Goal: Transaction & Acquisition: Purchase product/service

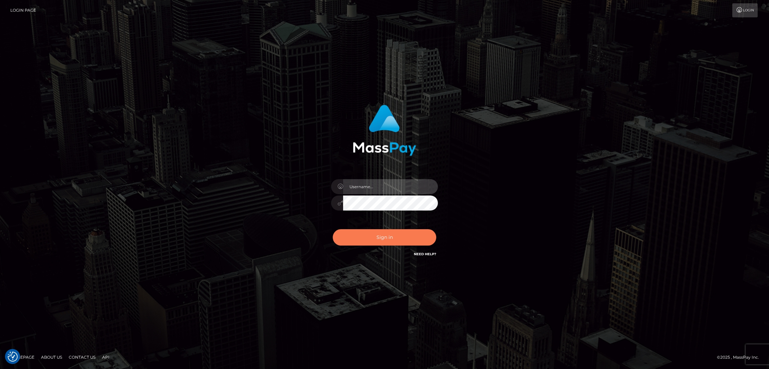
type input "alexstef"
click at [356, 230] on button "Sign in" at bounding box center [384, 237] width 103 height 16
click at [396, 239] on button "Sign in" at bounding box center [384, 237] width 103 height 16
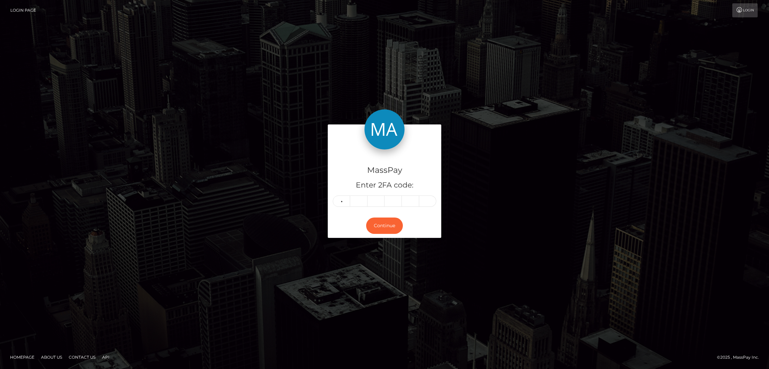
type input "0"
type input "3"
type input "1"
type input "4"
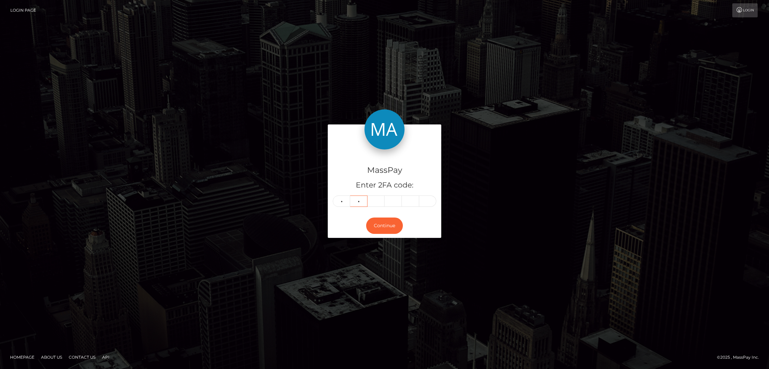
type input "1"
type input "3"
type input "4"
type input "6"
type input "7"
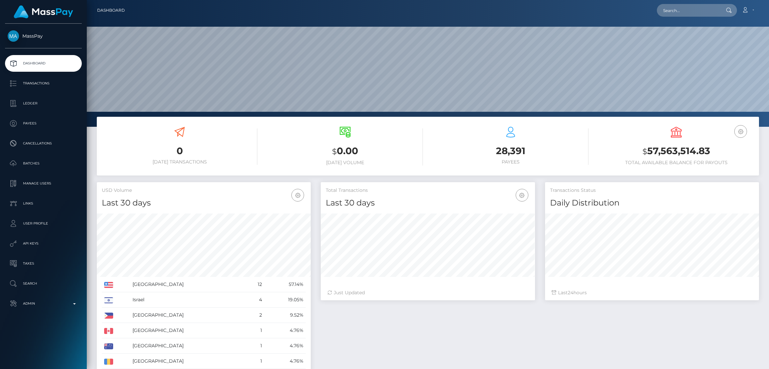
scroll to position [119, 214]
drag, startPoint x: 678, startPoint y: 6, endPoint x: 650, endPoint y: 8, distance: 28.5
click at [678, 6] on input "text" at bounding box center [688, 10] width 63 height 13
click at [670, 8] on input "text" at bounding box center [688, 10] width 63 height 13
paste input "poact_UrX5MmbNJxYL"
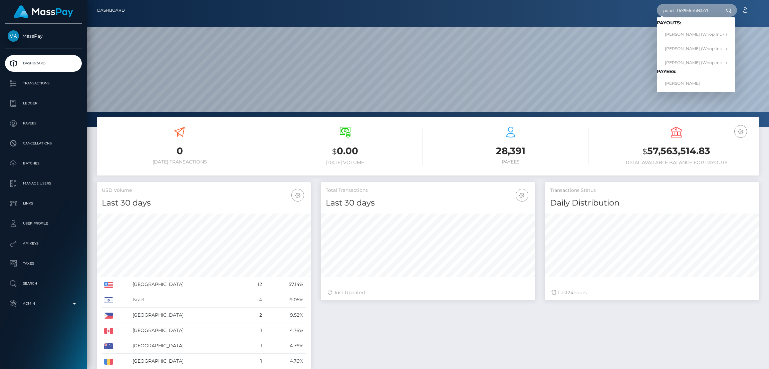
type input "poact_UrX5MmbNJxYL"
click at [683, 90] on div "Loading... Loading... Payouts: SOFIA ABDUL KADIR (Whop Inc - ) SOFIA ABDUL KADI…" at bounding box center [696, 54] width 78 height 75
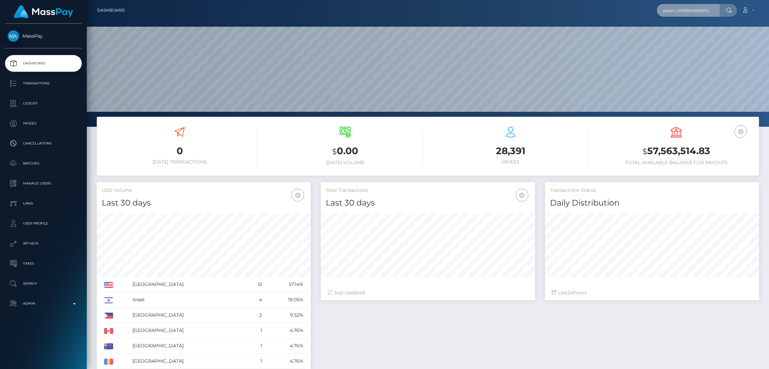
click at [680, 10] on input "poact_UrX5MmbNJxYL" at bounding box center [688, 10] width 63 height 13
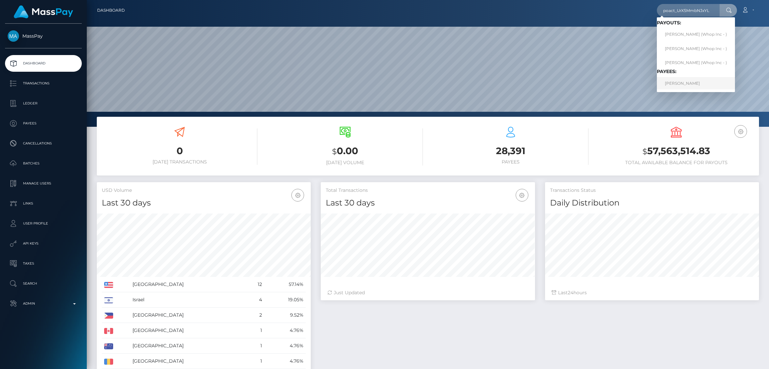
click at [685, 85] on link "SOFIA ABDUL KADIR" at bounding box center [696, 83] width 78 height 12
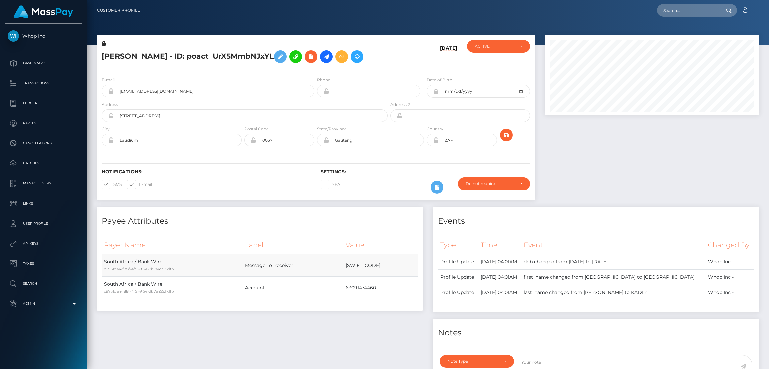
scroll to position [80, 214]
drag, startPoint x: 344, startPoint y: 57, endPoint x: 310, endPoint y: 112, distance: 64.9
click at [331, 58] on icon at bounding box center [326, 57] width 8 height 8
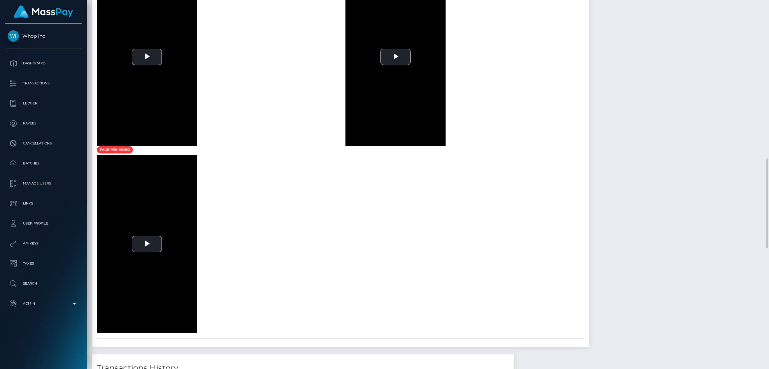
scroll to position [551, 0]
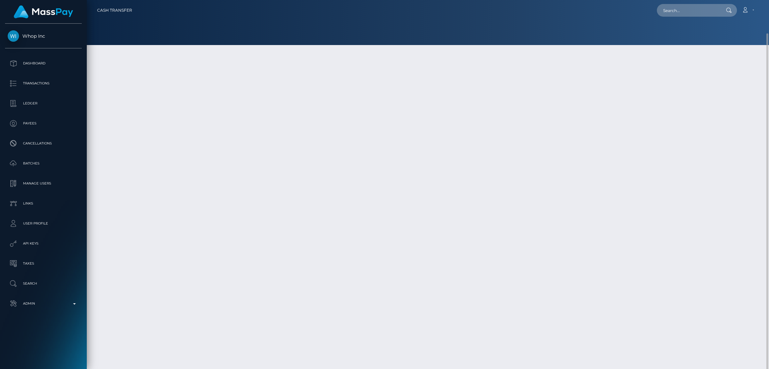
scroll to position [17, 0]
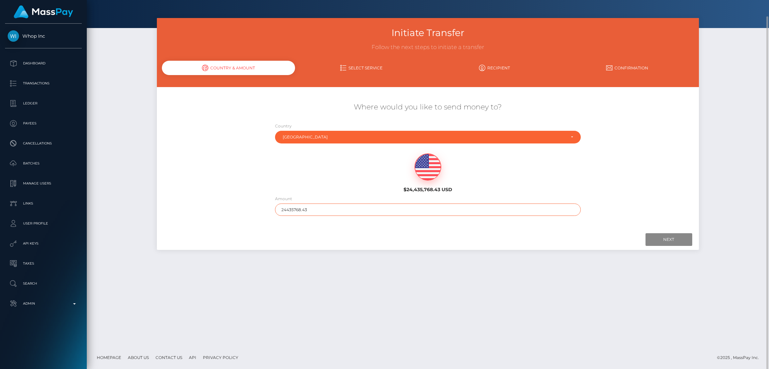
drag, startPoint x: 302, startPoint y: 213, endPoint x: 241, endPoint y: 210, distance: 60.5
click at [243, 210] on div "Where would you like to send money to? Country Abkhazia Afghanistan Albania Alg…" at bounding box center [428, 159] width 542 height 121
type input "200"
click at [675, 240] on input "Next" at bounding box center [669, 239] width 47 height 13
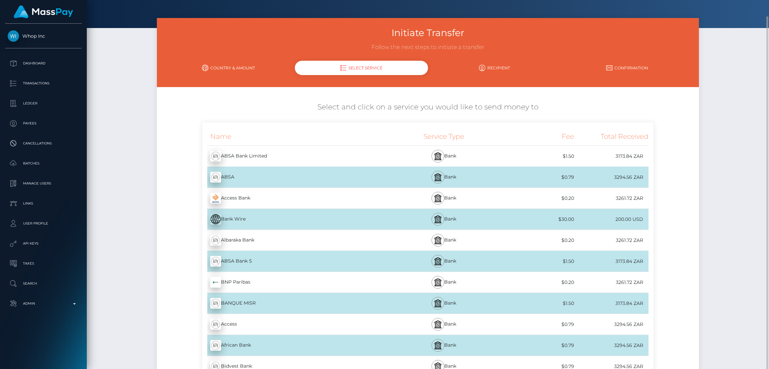
click at [293, 216] on div "Bank Wire - USD" at bounding box center [295, 219] width 186 height 19
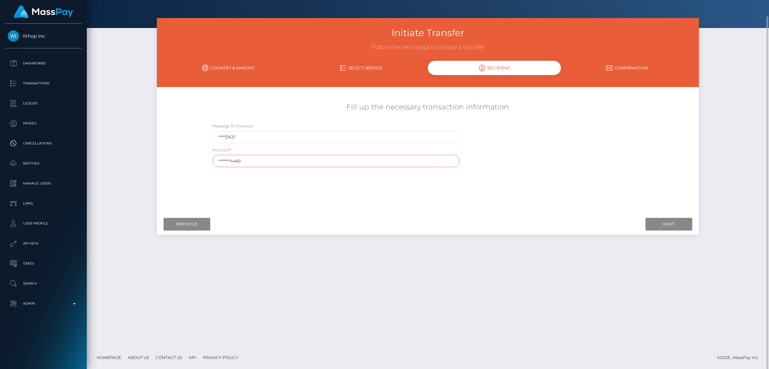
click at [296, 157] on input "*******4460" at bounding box center [336, 161] width 248 height 12
click at [317, 195] on div "Where would you like to send money to? Country Abkhazia Afghanistan Albania Alg…" at bounding box center [428, 151] width 532 height 119
click at [187, 219] on input "Previous" at bounding box center [187, 224] width 47 height 13
